Goal: Obtain resource: Download file/media

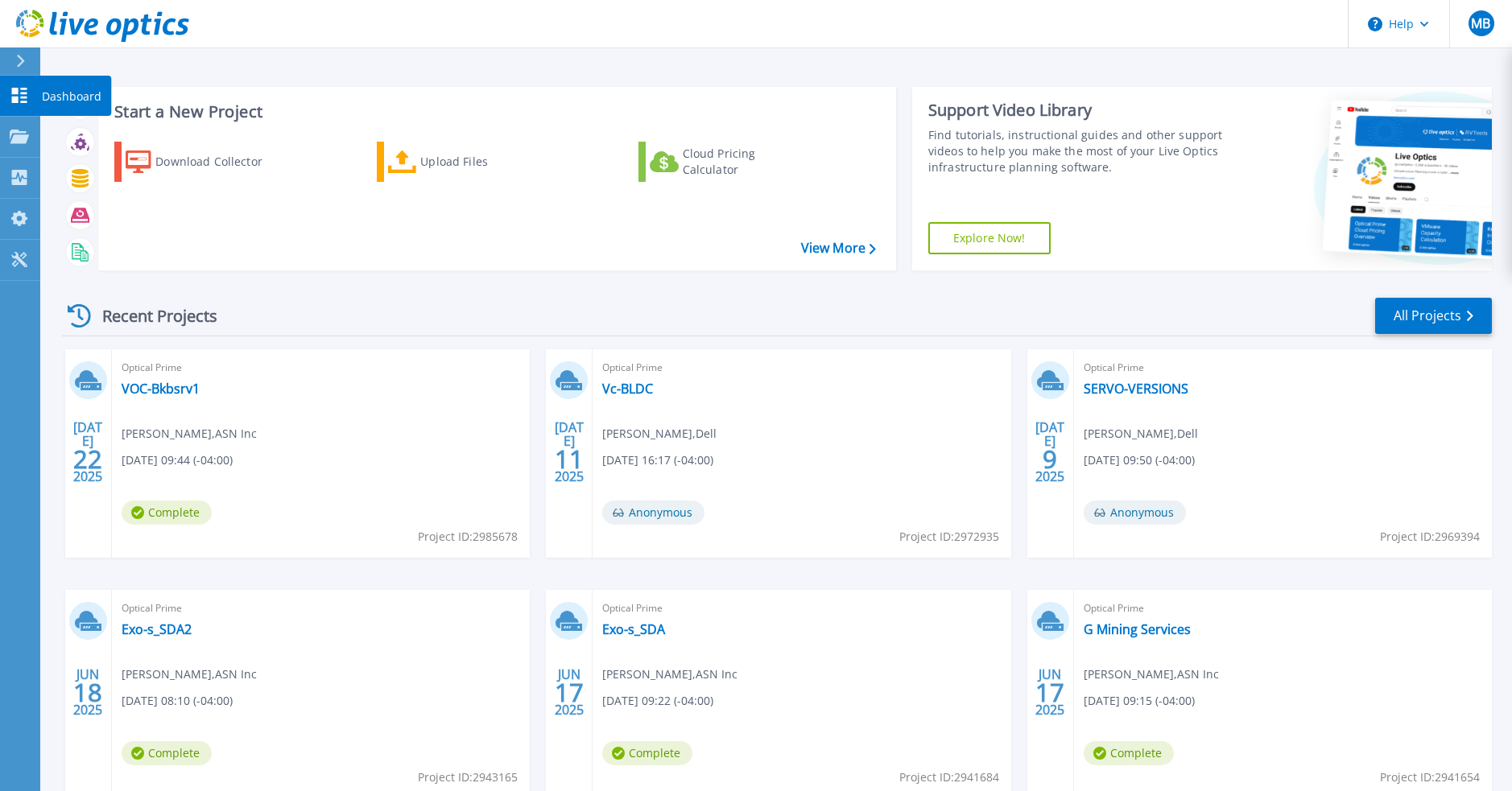
click at [19, 98] on icon at bounding box center [20, 95] width 20 height 15
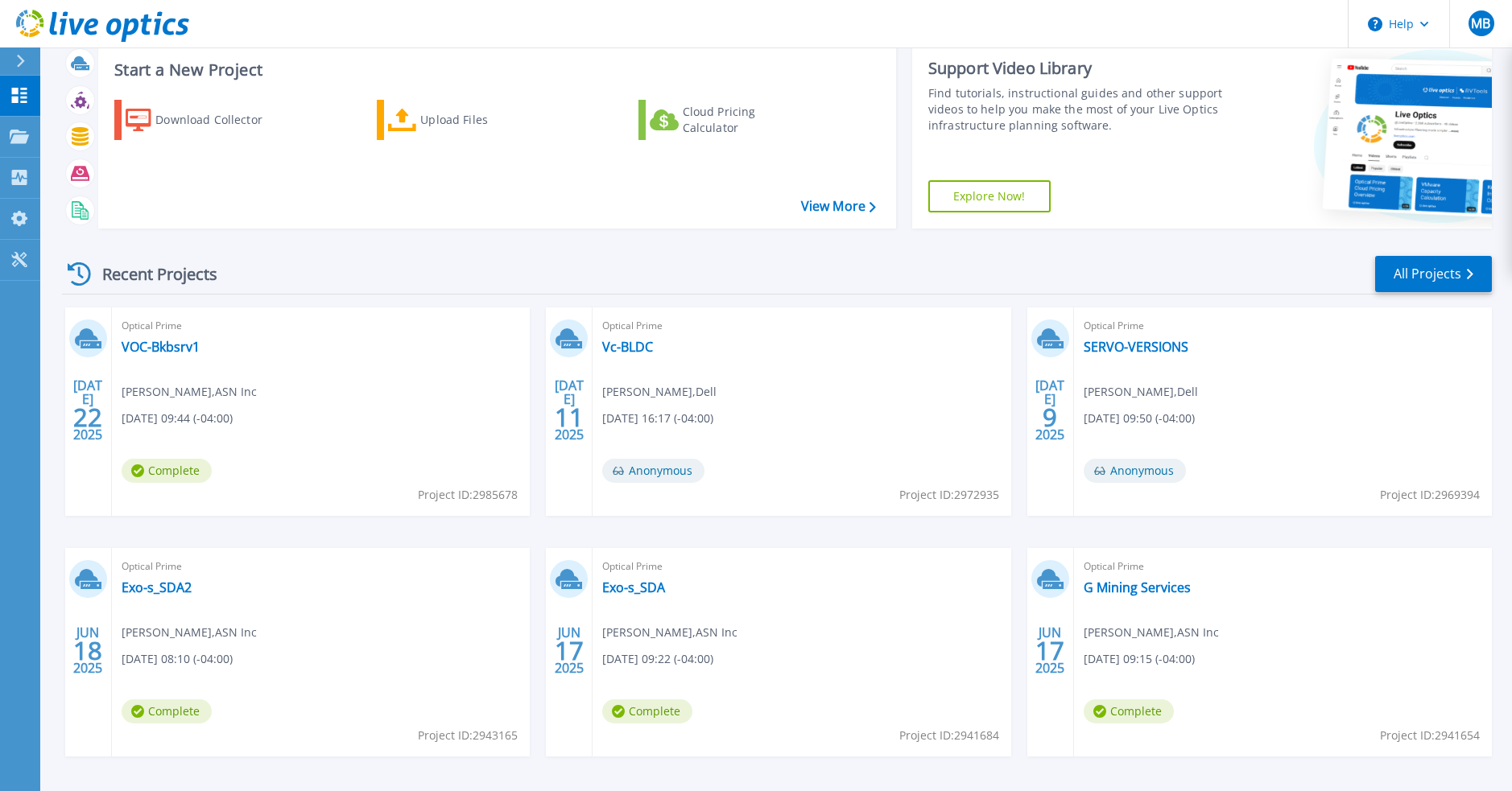
scroll to position [101, 0]
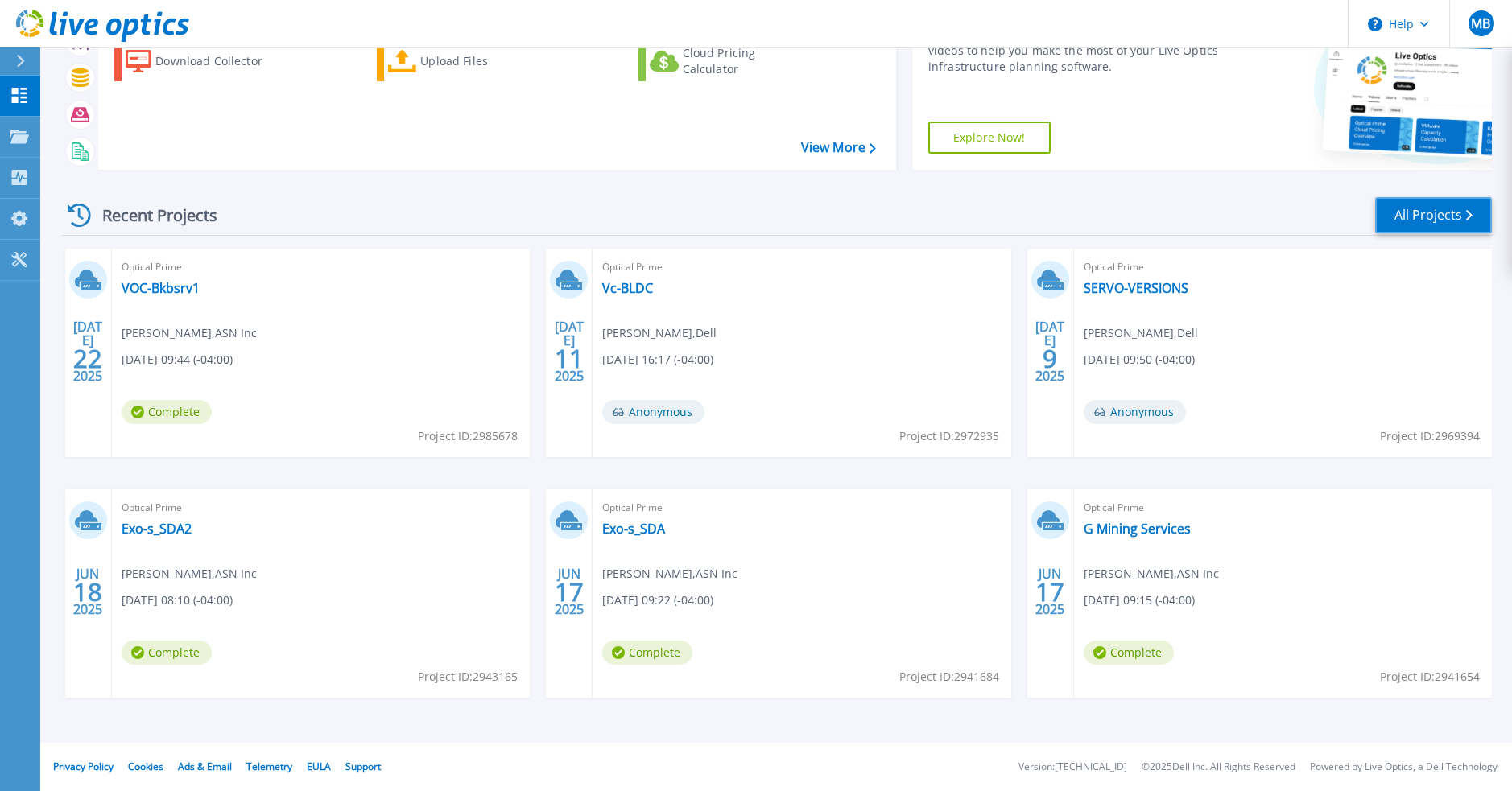
click at [1457, 212] on link "All Projects" at bounding box center [1433, 215] width 117 height 37
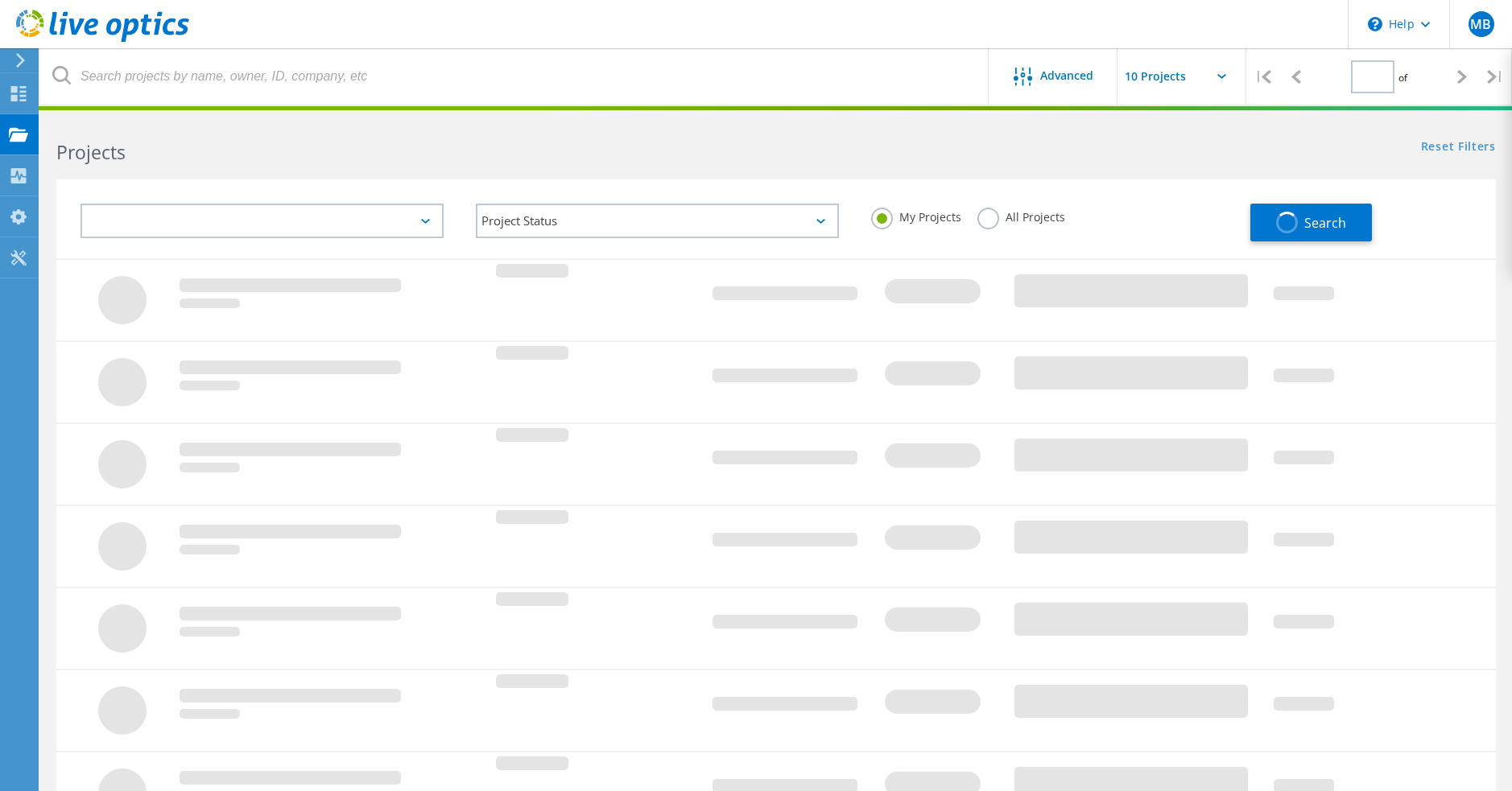
type input "2"
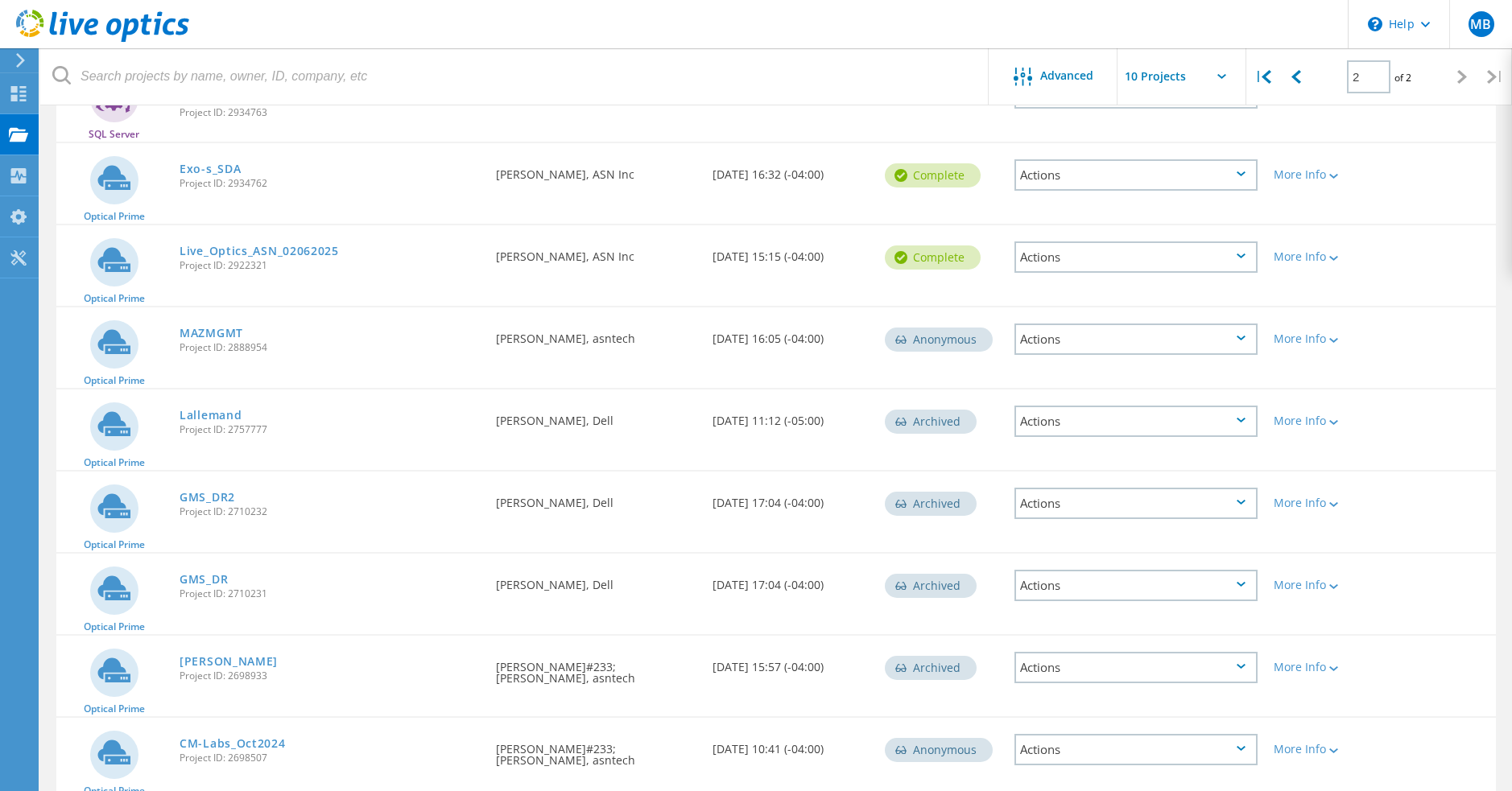
scroll to position [307, 0]
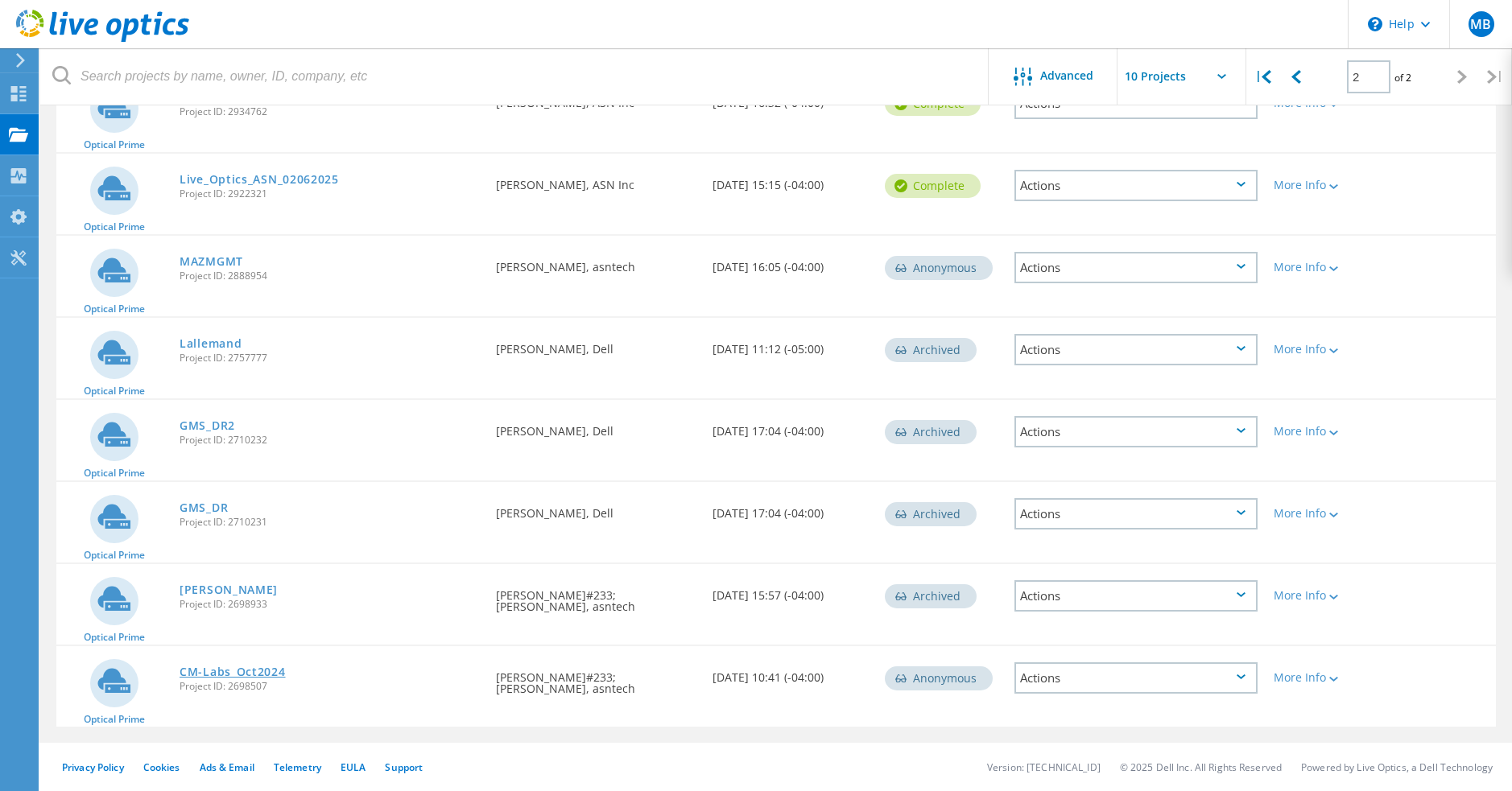
click at [240, 668] on link "CM-Labs_Oct2024" at bounding box center [232, 672] width 106 height 12
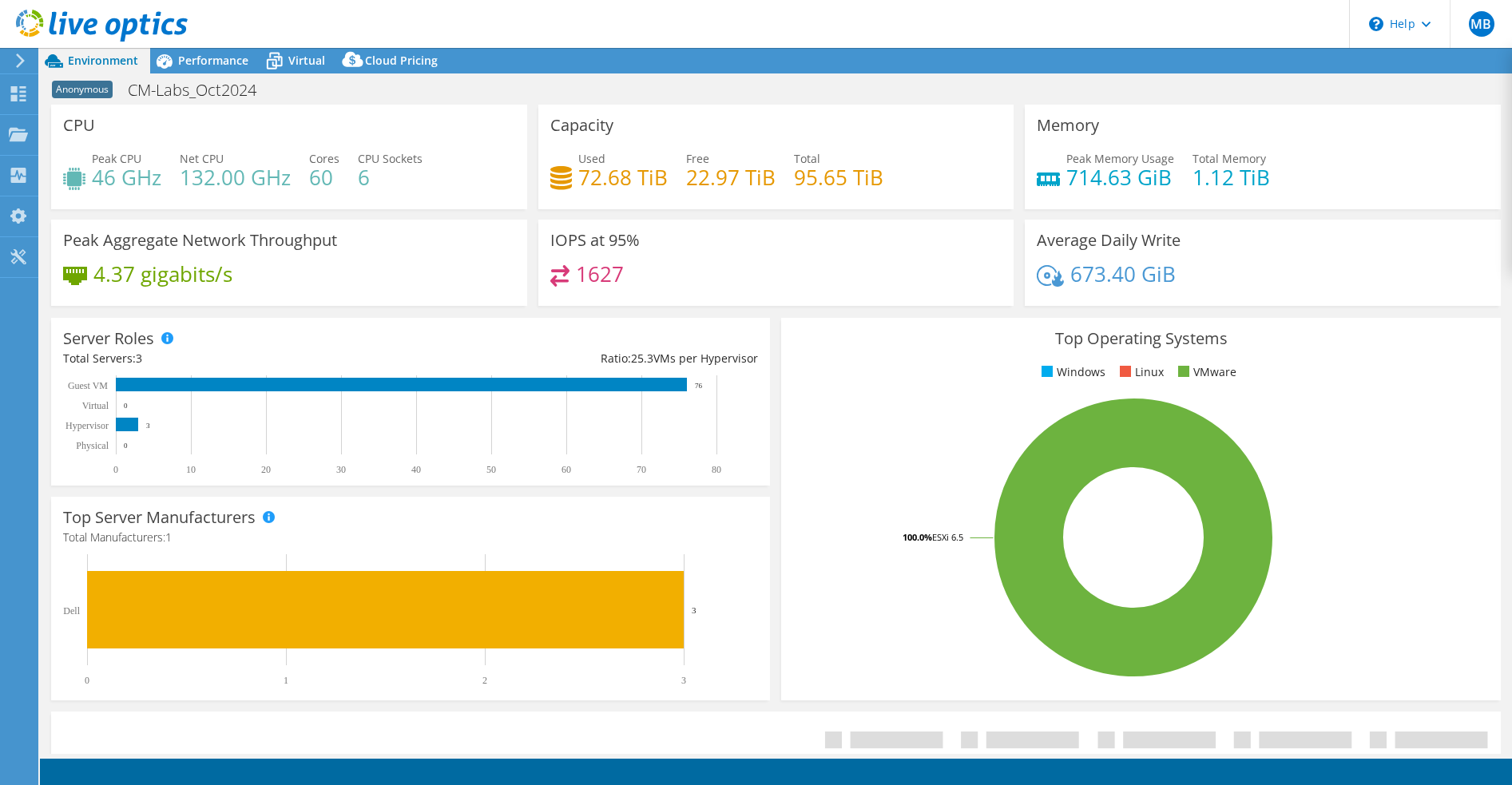
select select "USD"
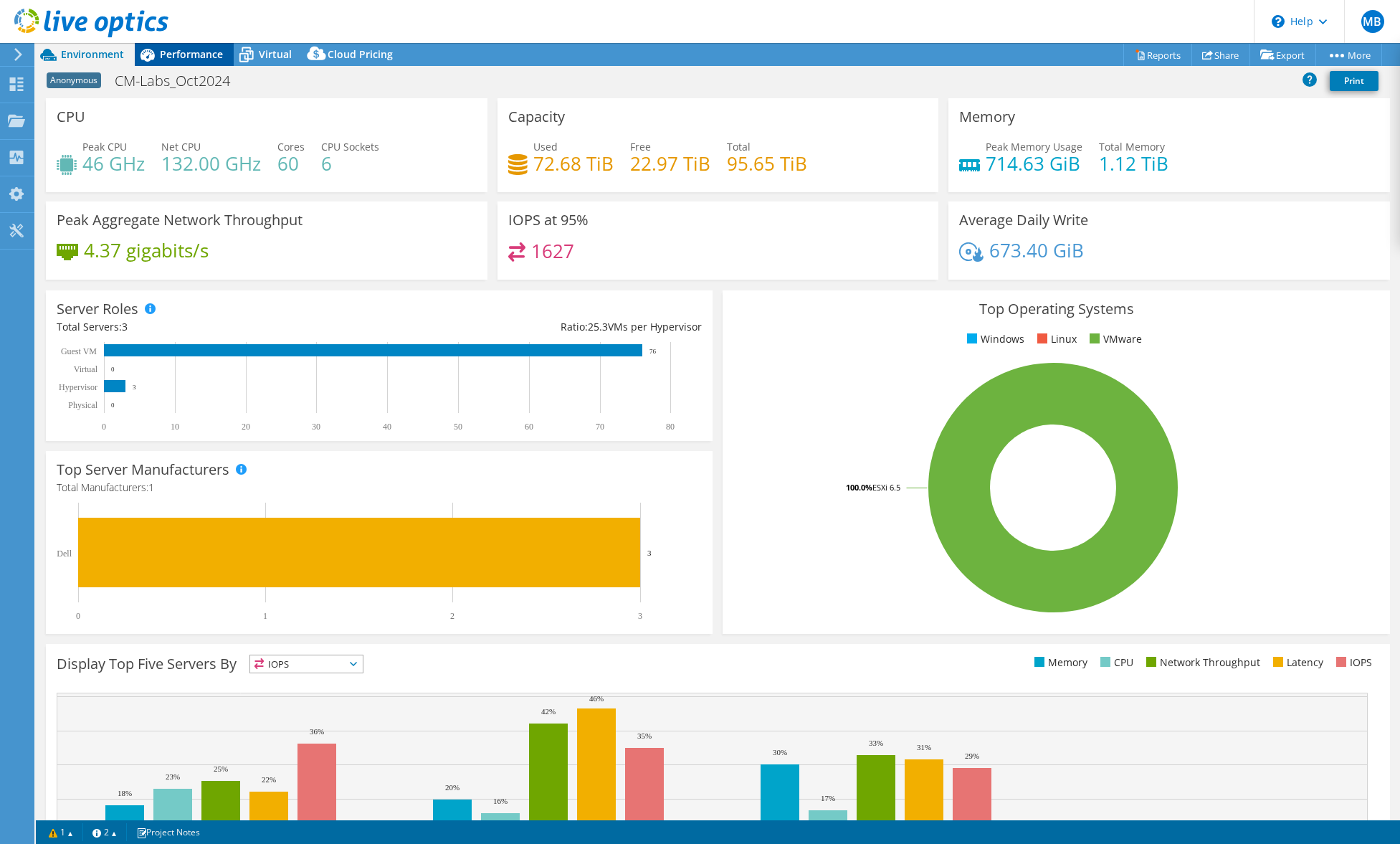
click at [193, 49] on span "Performance" at bounding box center [191, 53] width 63 height 14
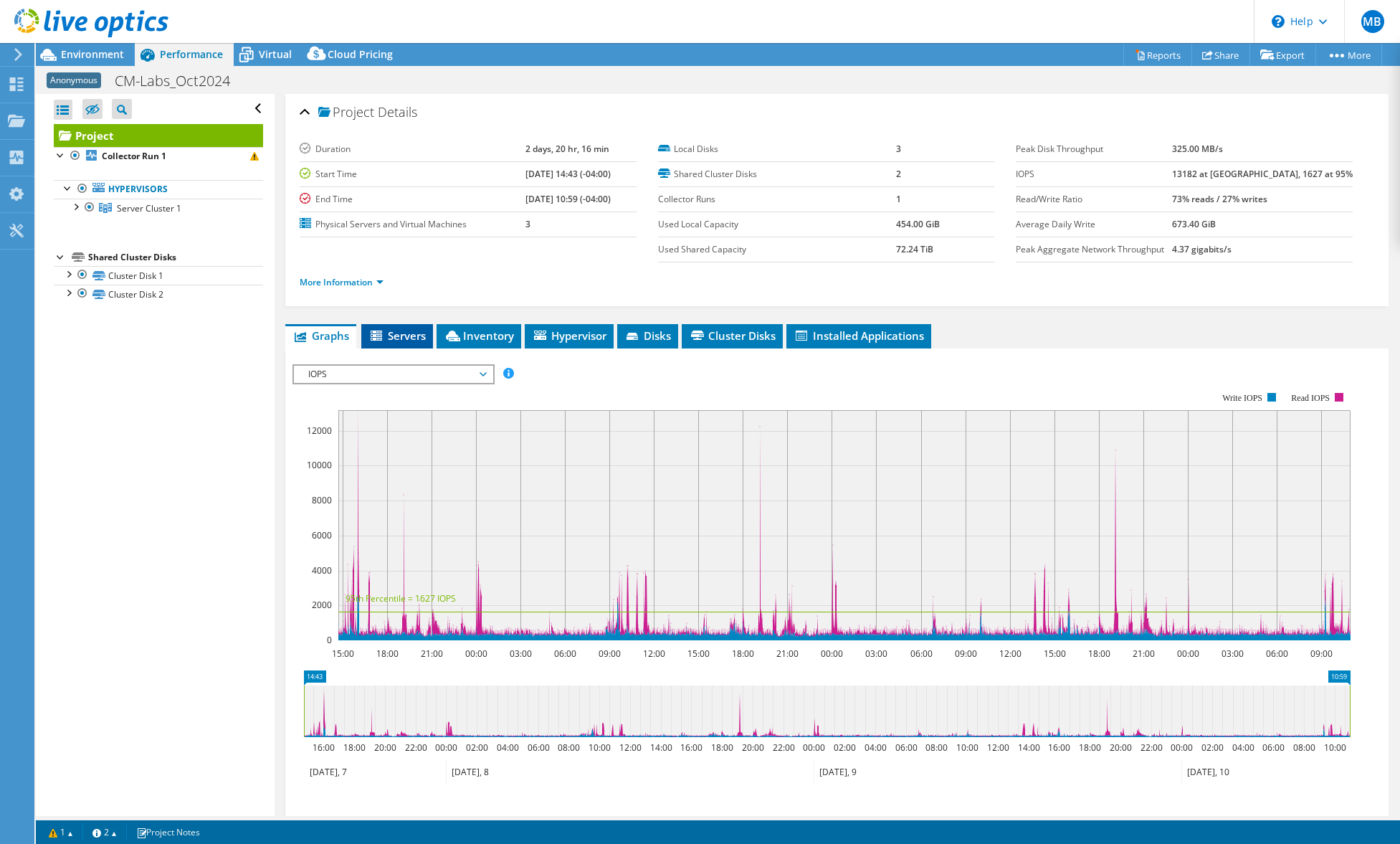
click at [395, 335] on span "Servers" at bounding box center [397, 335] width 57 height 14
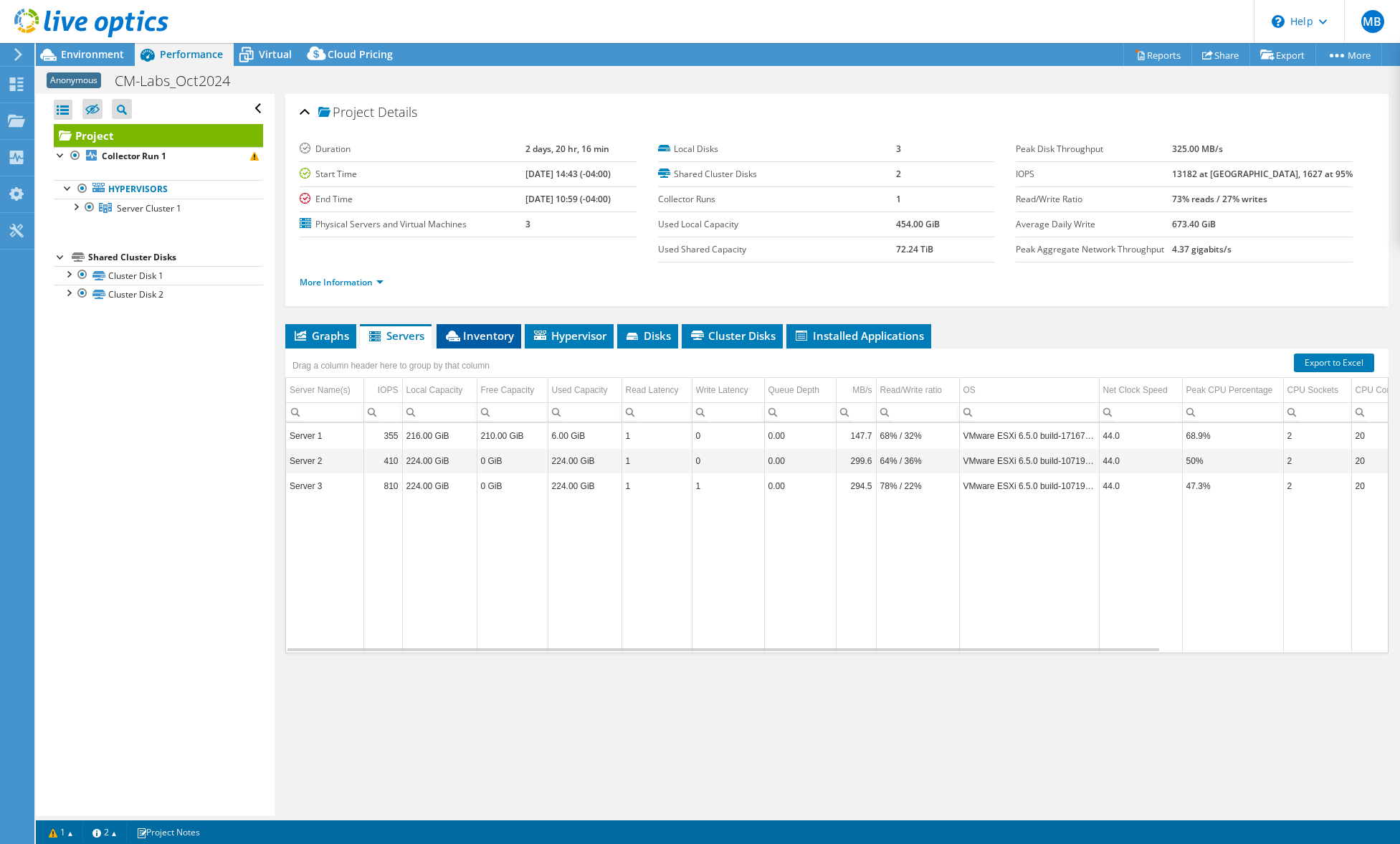
click at [478, 346] on li "Inventory" at bounding box center [478, 336] width 84 height 25
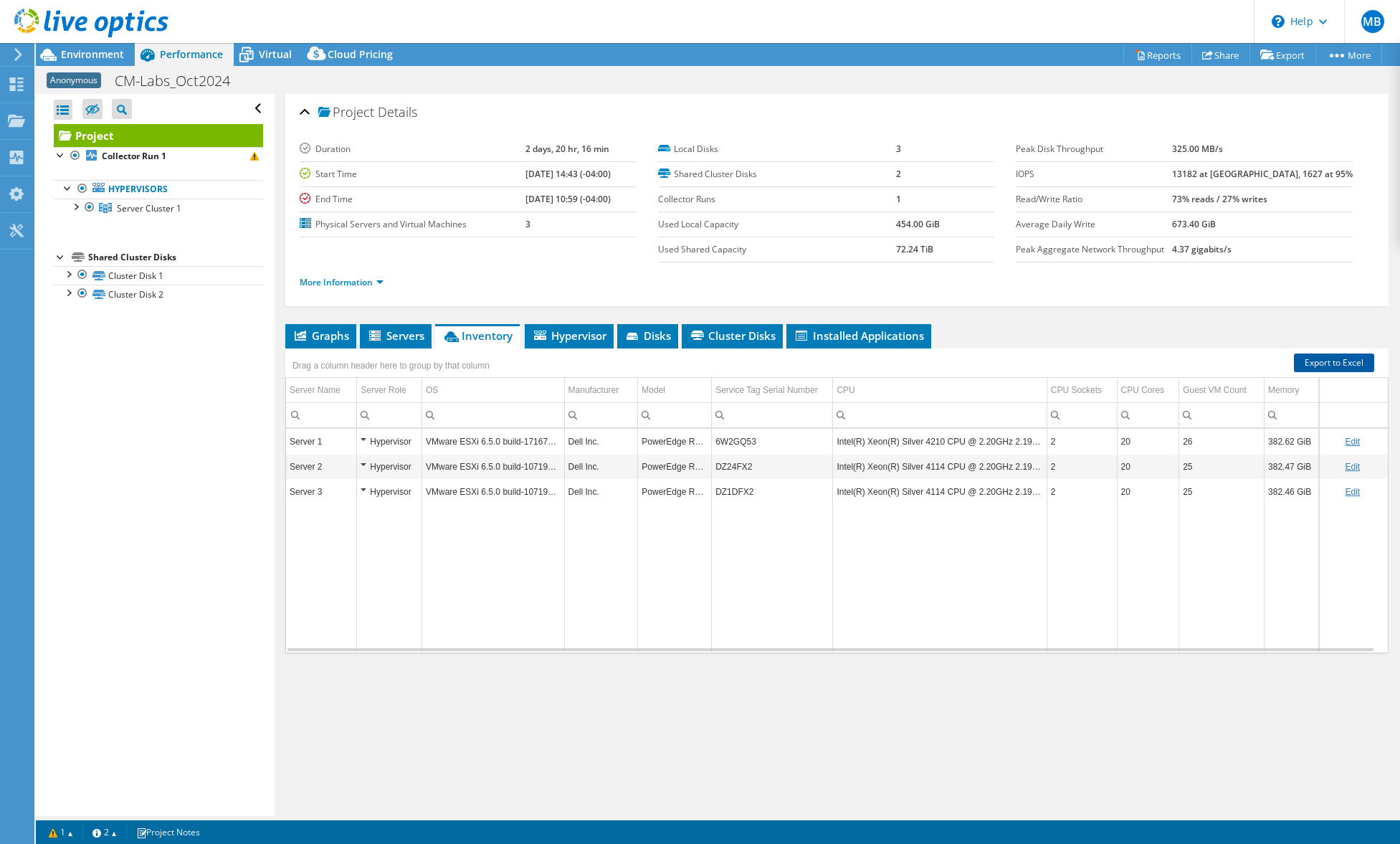
click at [1328, 366] on link "Export to Excel" at bounding box center [1333, 362] width 80 height 18
